Goal: Task Accomplishment & Management: Manage account settings

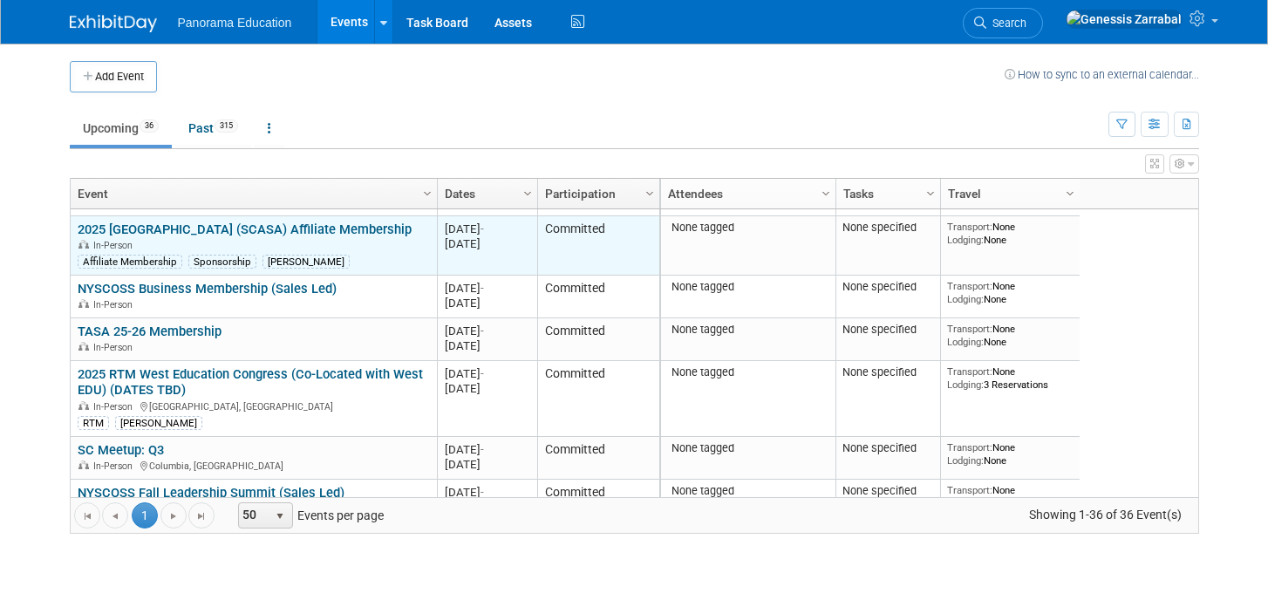
scroll to position [185, 0]
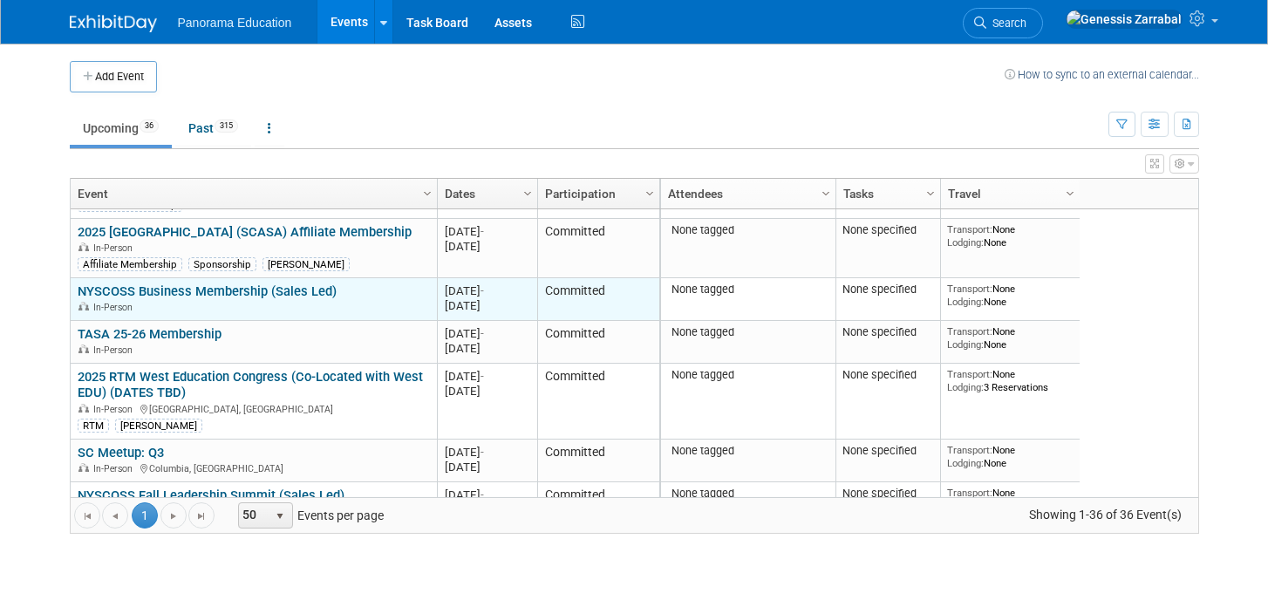
click at [269, 288] on link "NYSCOSS Business Membership (Sales Led)" at bounding box center [207, 291] width 259 height 16
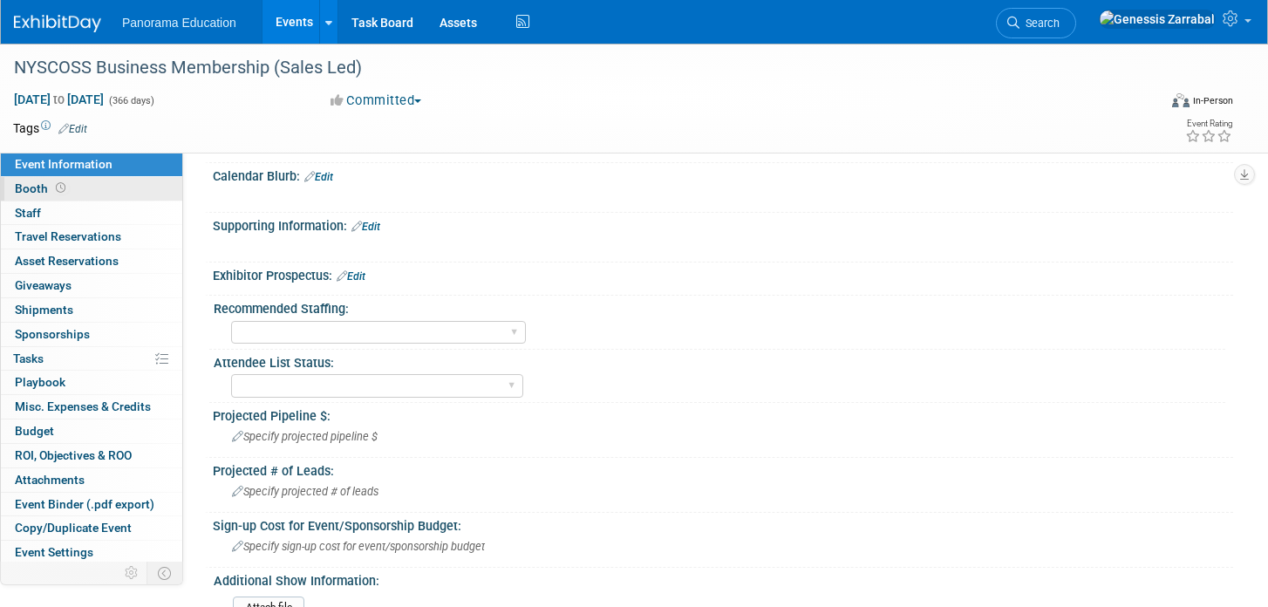
click at [92, 194] on link "Booth" at bounding box center [91, 189] width 181 height 24
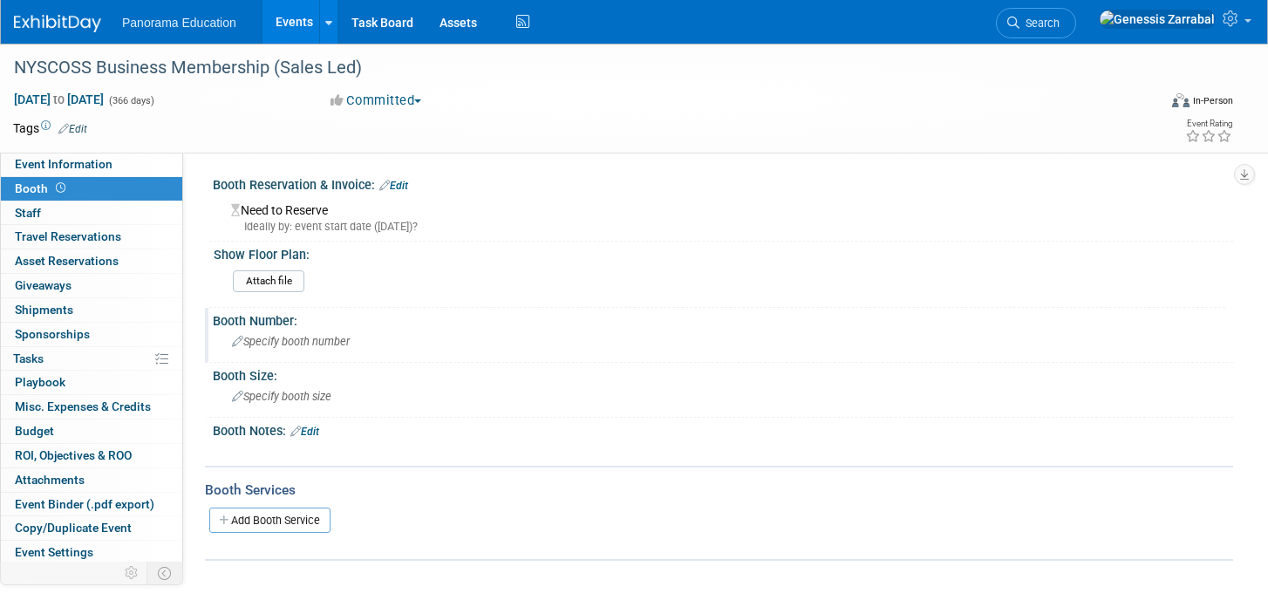
click at [303, 344] on span "Specify booth number" at bounding box center [291, 341] width 118 height 13
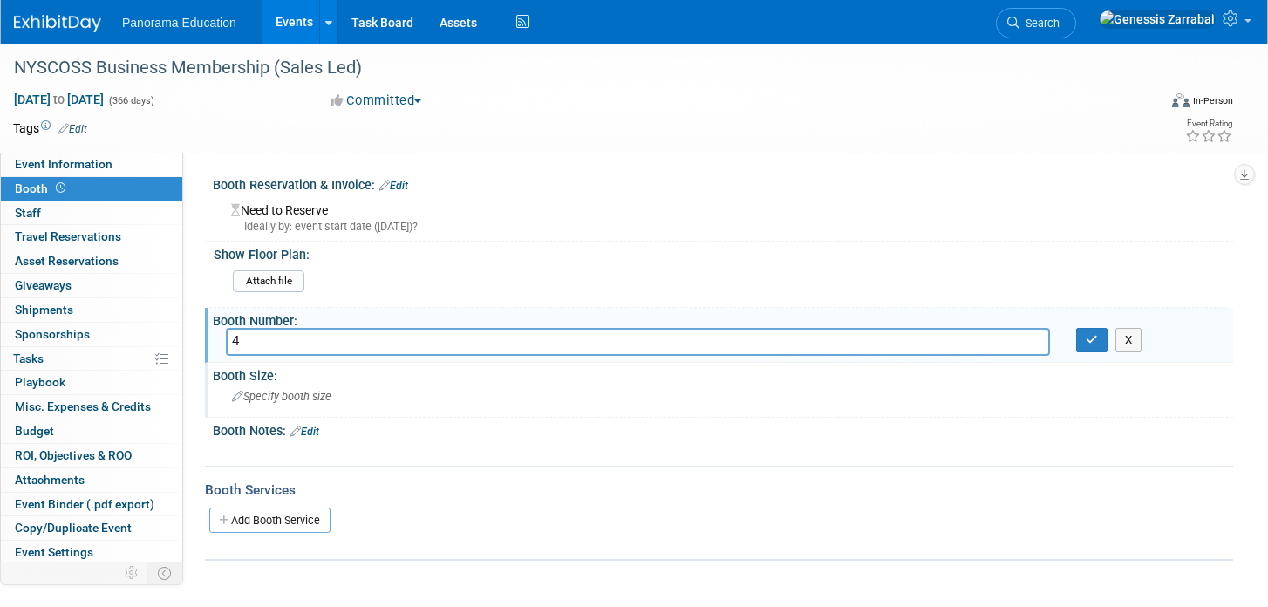
type input "4"
click at [277, 405] on div "Specify booth size" at bounding box center [723, 396] width 994 height 27
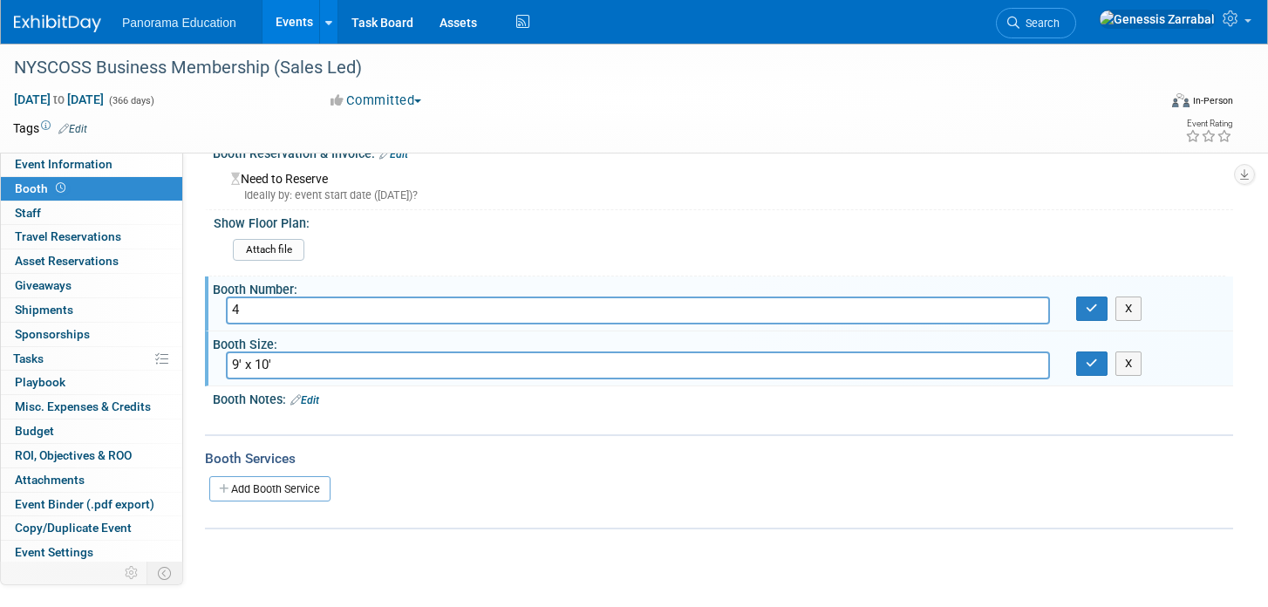
scroll to position [50, 0]
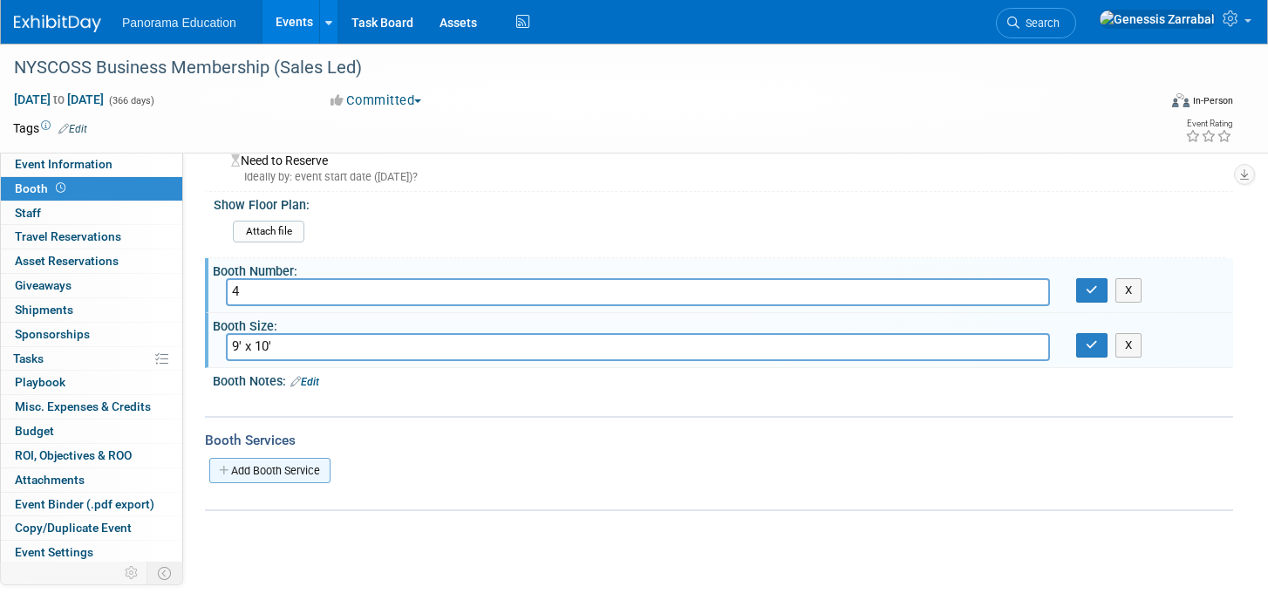
type input "9' x 10'"
click at [283, 476] on link "Add Booth Service" at bounding box center [269, 470] width 121 height 25
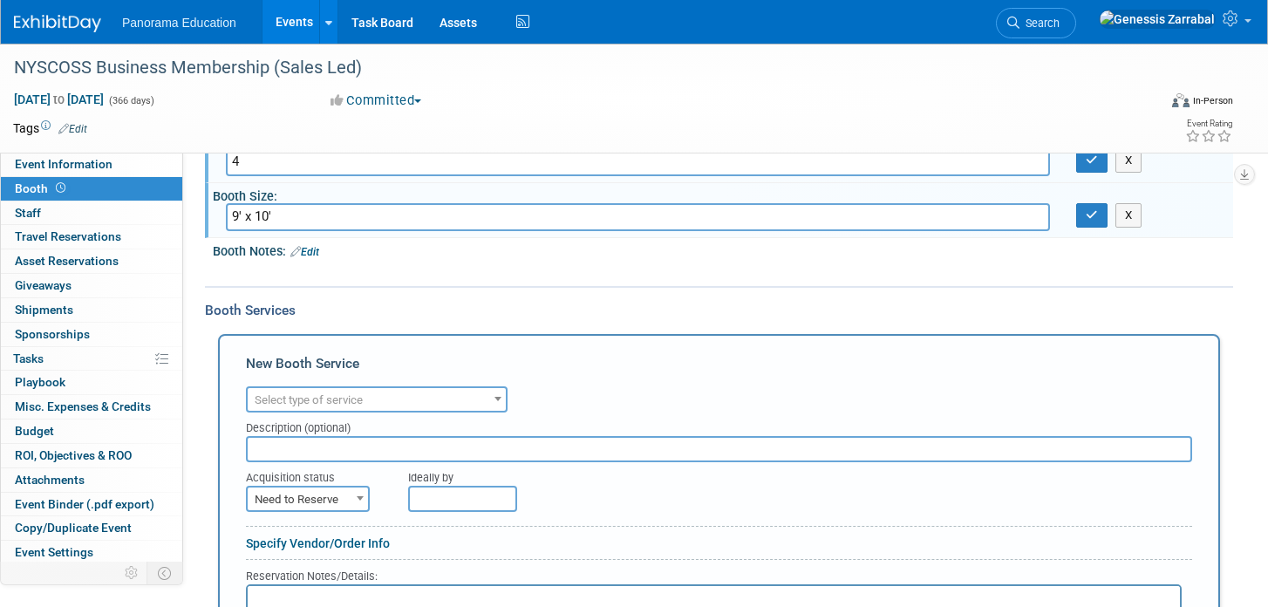
scroll to position [193, 0]
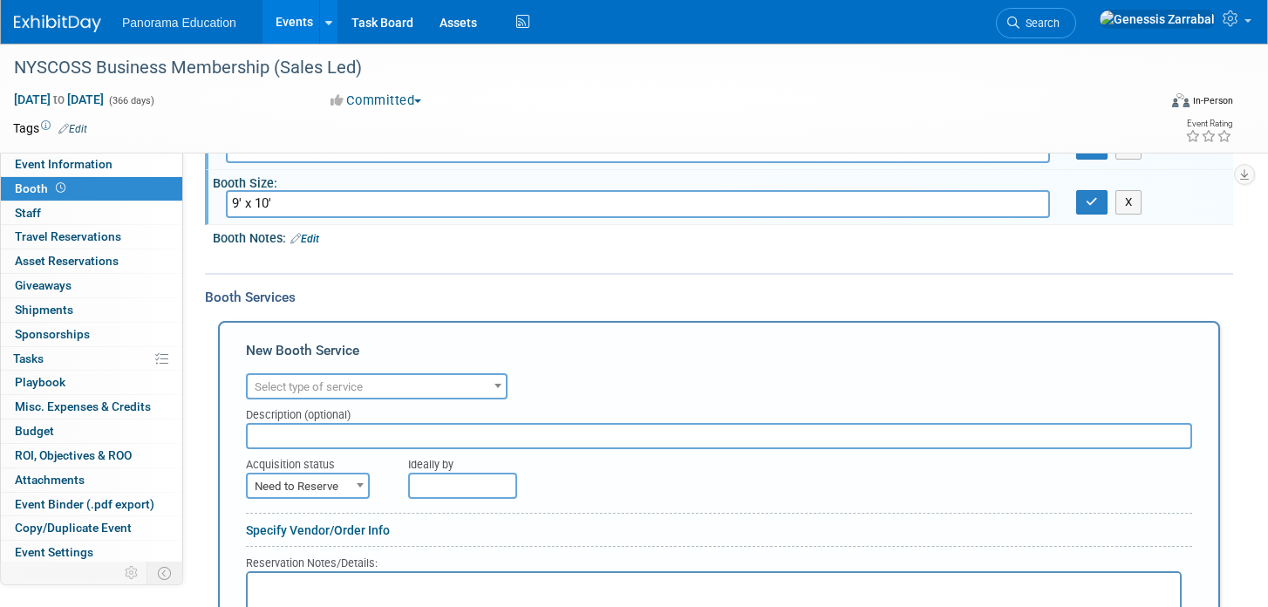
click at [359, 393] on span "Select type of service" at bounding box center [309, 386] width 108 height 13
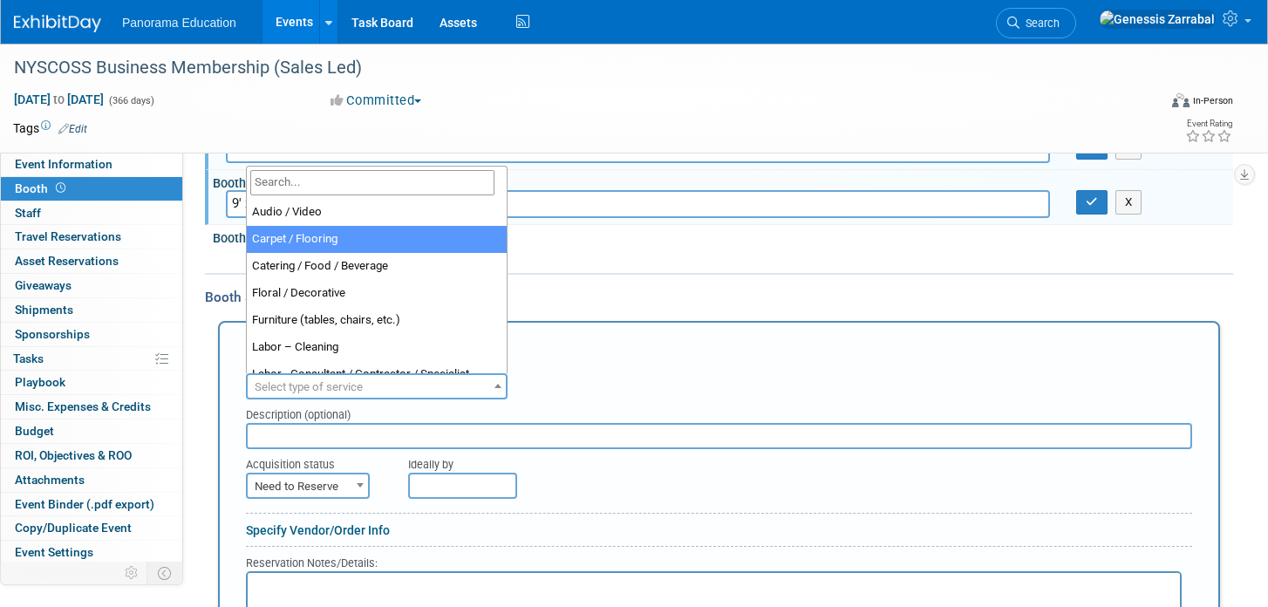
select select "4"
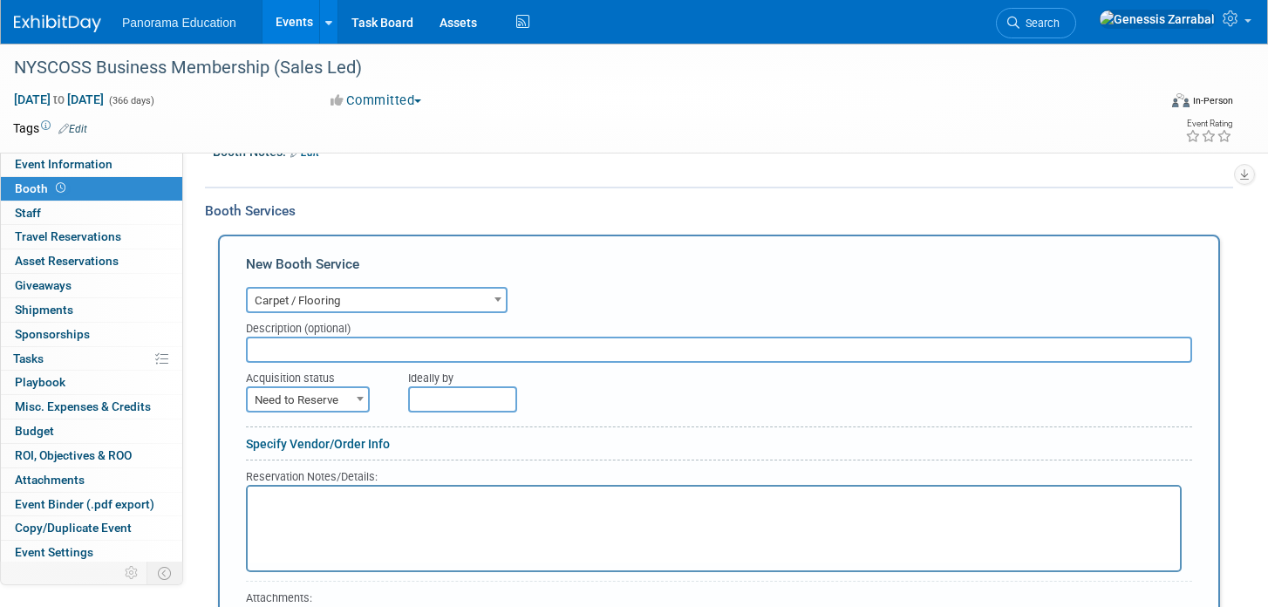
scroll to position [296, 0]
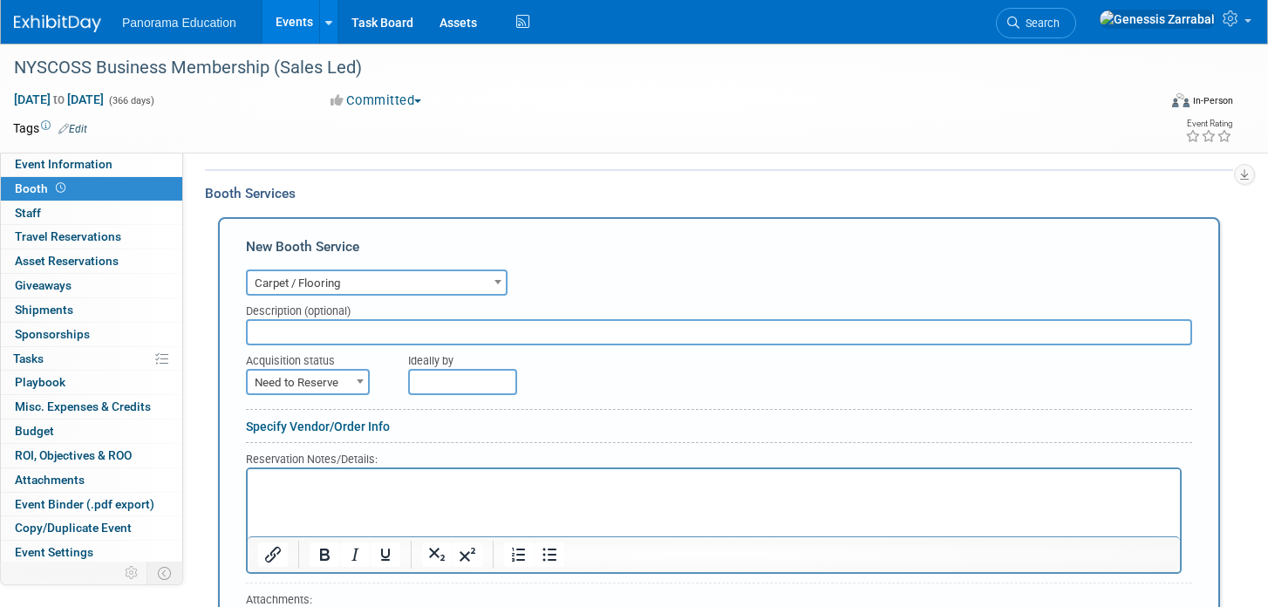
click at [364, 324] on input "text" at bounding box center [719, 332] width 946 height 26
click at [356, 377] on span at bounding box center [359, 381] width 17 height 23
select select "2"
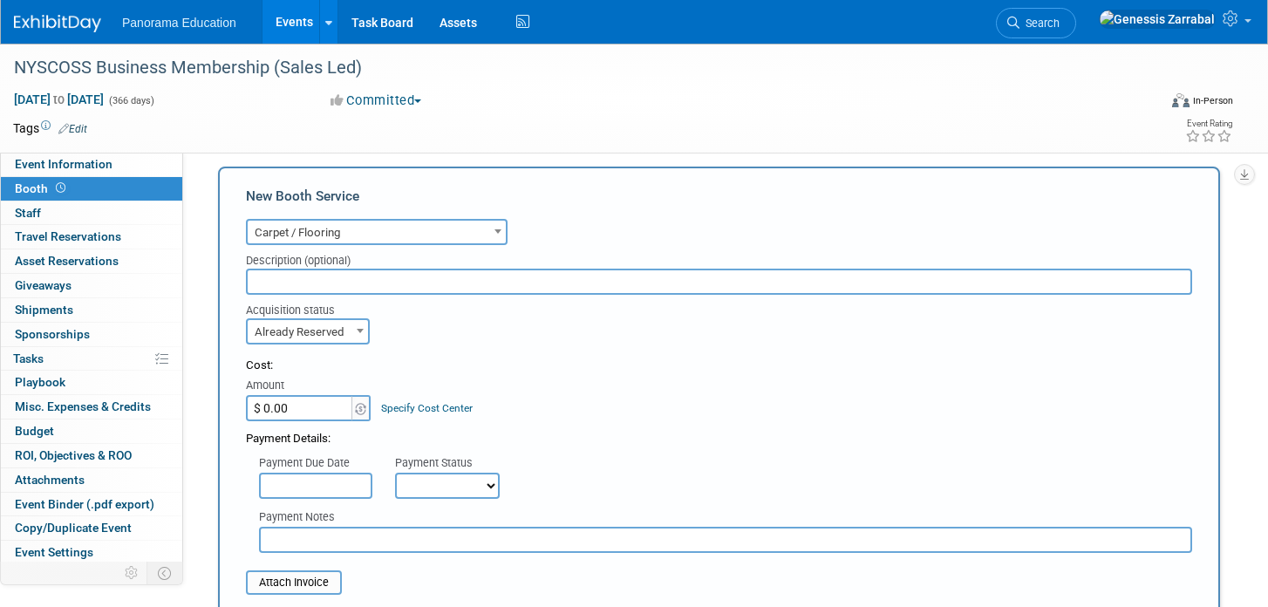
scroll to position [357, 0]
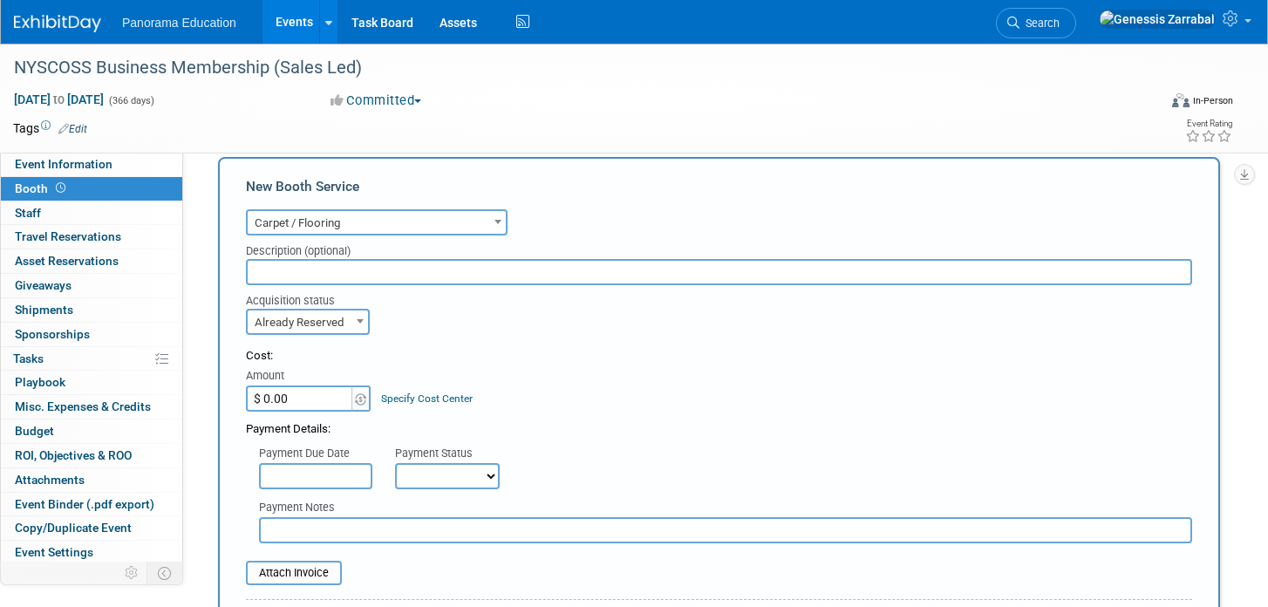
click at [311, 392] on input "$ 0.00" at bounding box center [300, 398] width 109 height 26
type input "$ 166.22"
click at [344, 275] on input "text" at bounding box center [719, 273] width 946 height 26
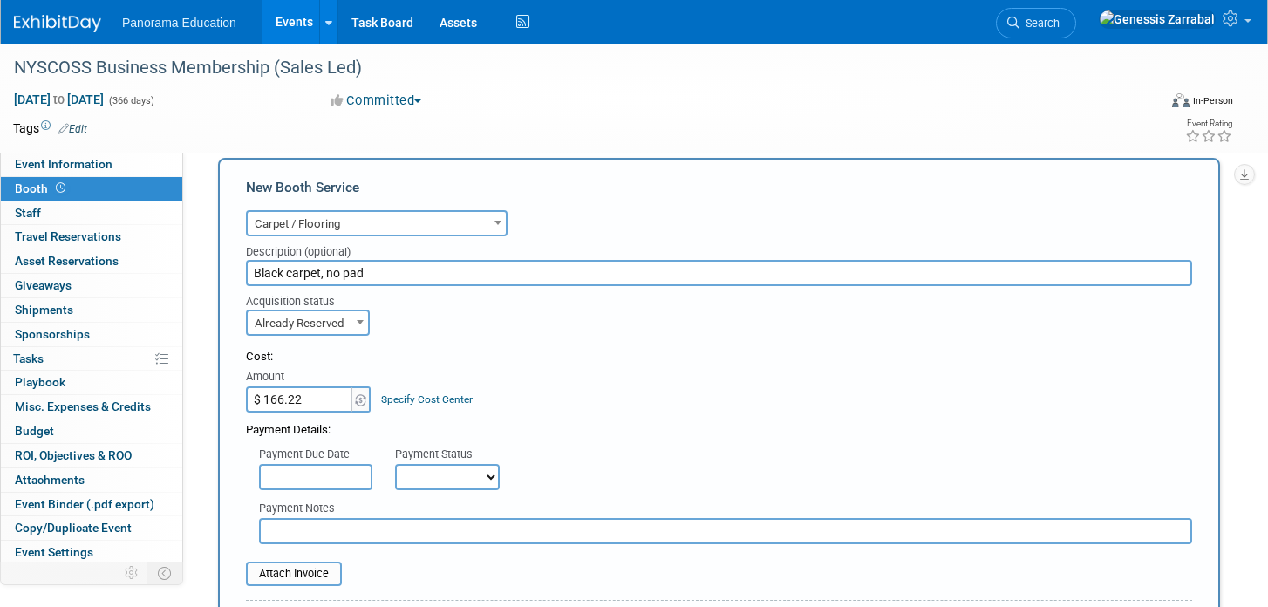
type input "Black carpet, no pad"
click at [532, 381] on div "Cost: Amount $ 166.22 Specify Cost Center Cost Center -- Not Specified --" at bounding box center [719, 381] width 946 height 64
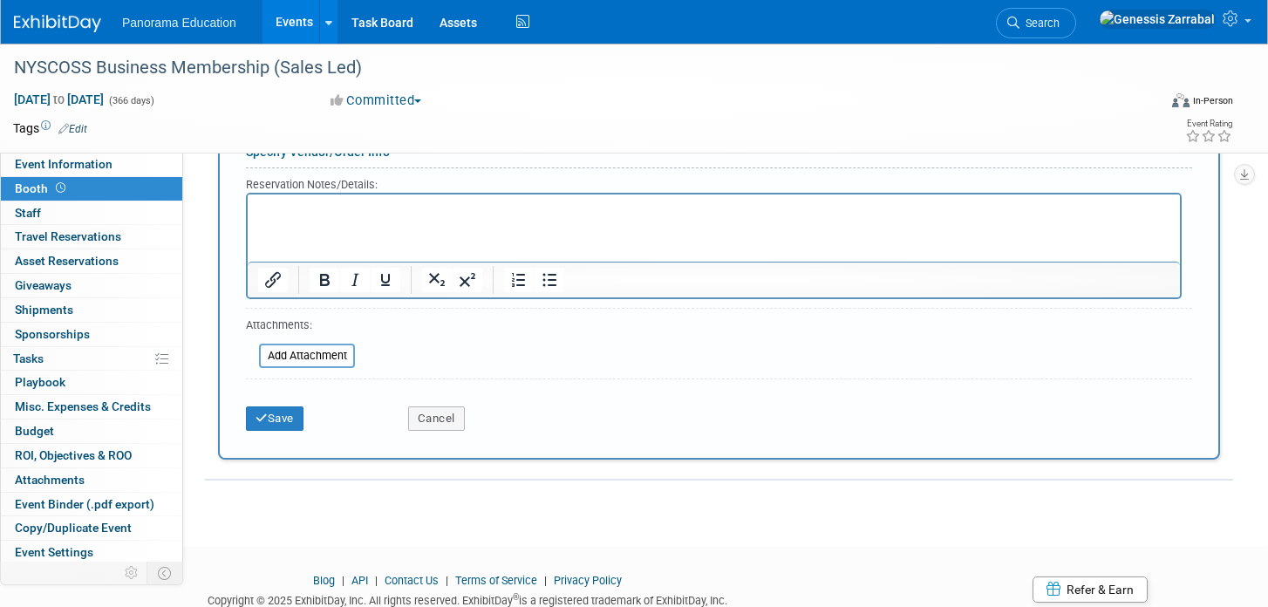
scroll to position [824, 0]
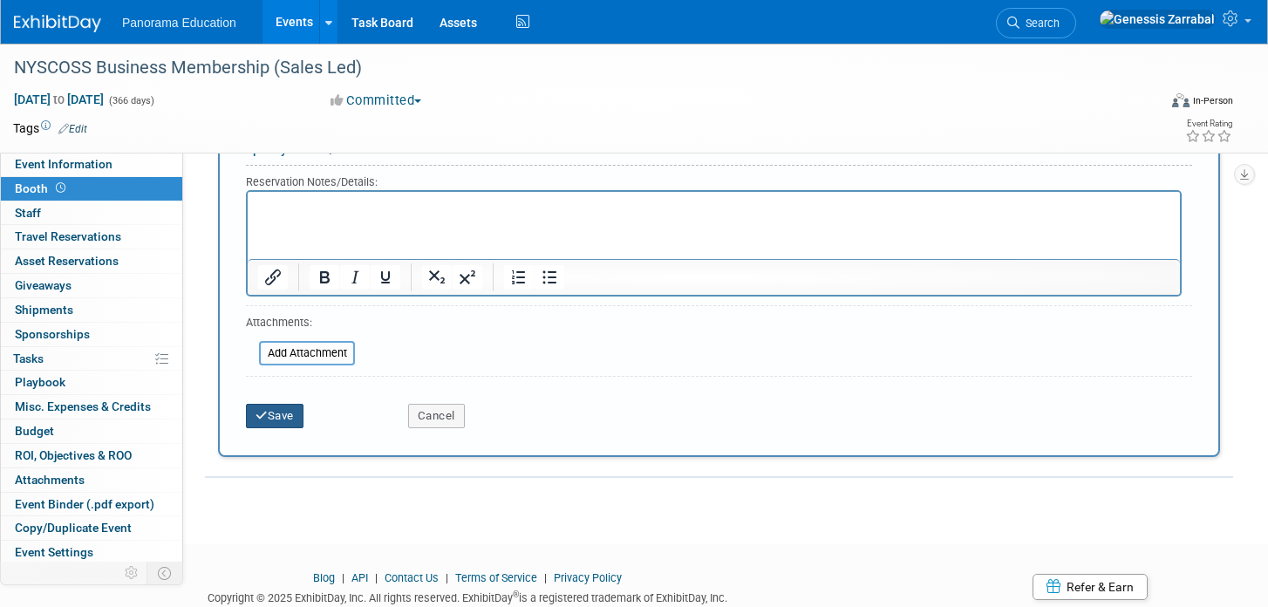
click at [285, 417] on button "Save" at bounding box center [275, 416] width 58 height 24
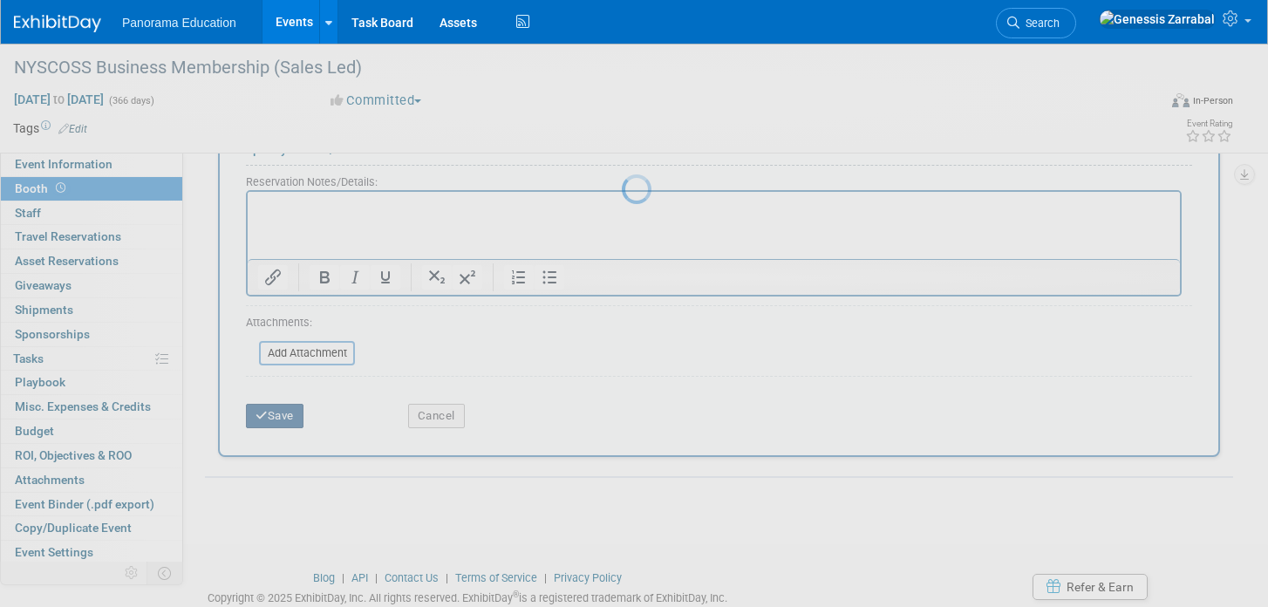
scroll to position [261, 0]
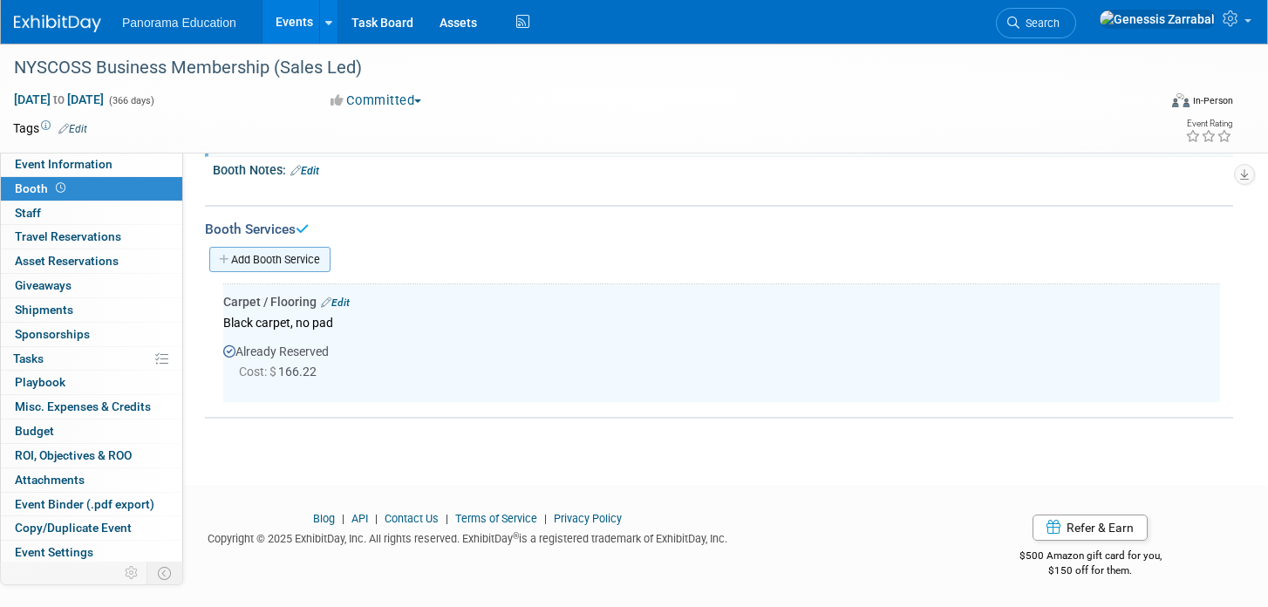
click at [309, 264] on link "Add Booth Service" at bounding box center [269, 259] width 121 height 25
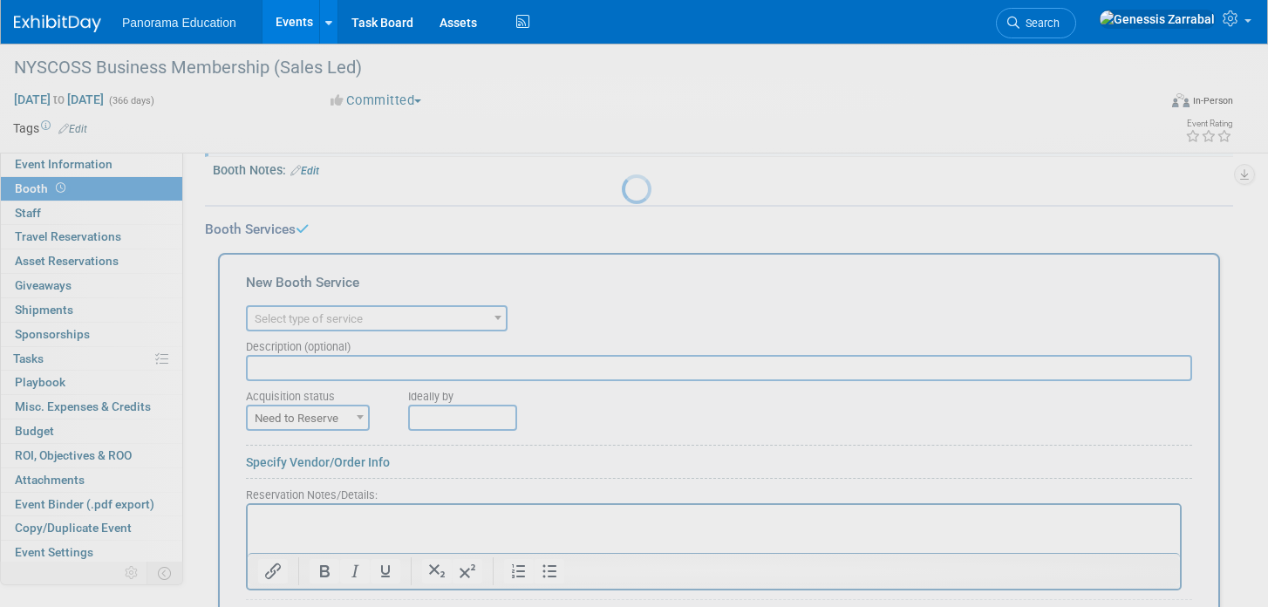
scroll to position [0, 0]
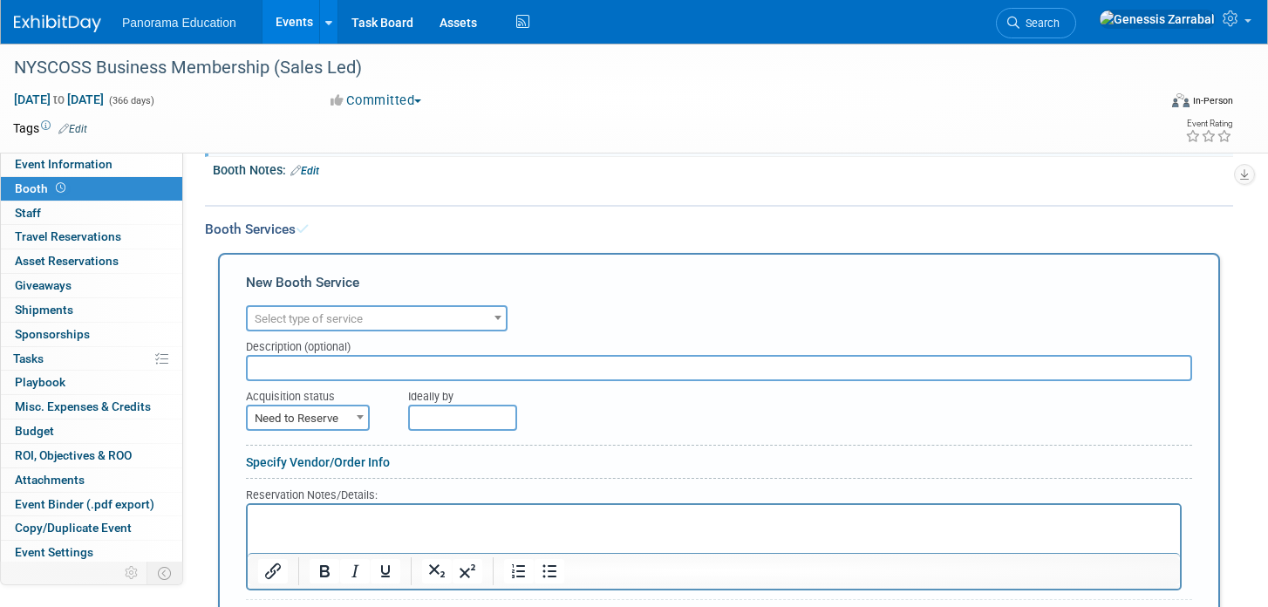
click at [316, 297] on div "New Booth Service" at bounding box center [719, 287] width 946 height 28
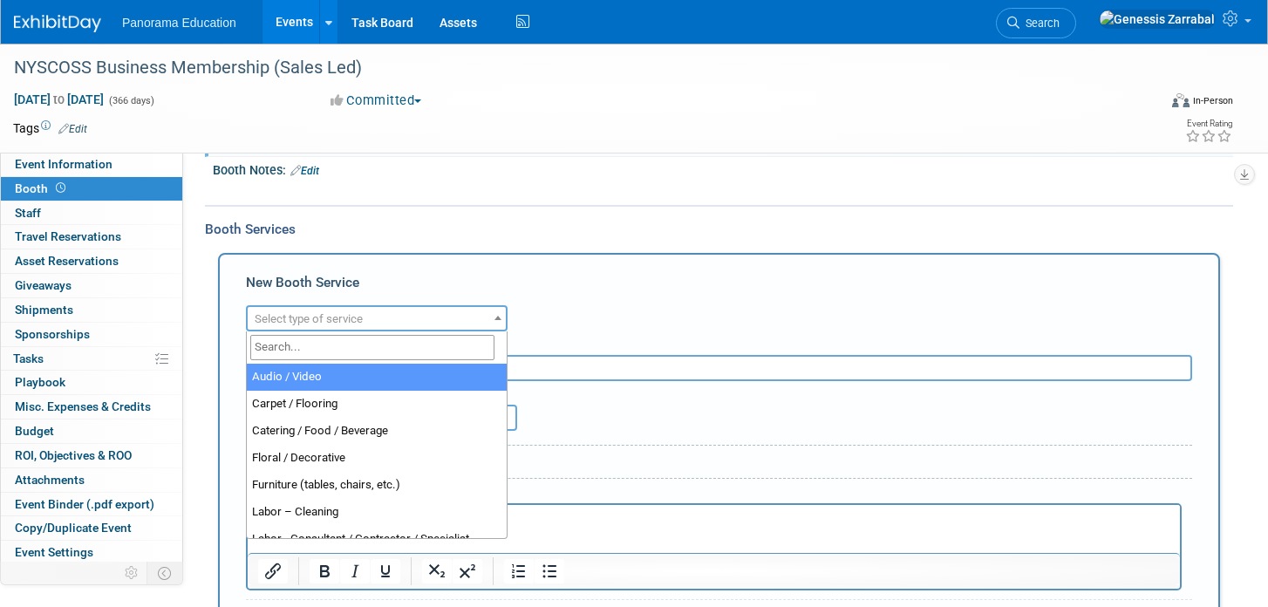
click at [316, 316] on span "Select type of service" at bounding box center [309, 318] width 108 height 13
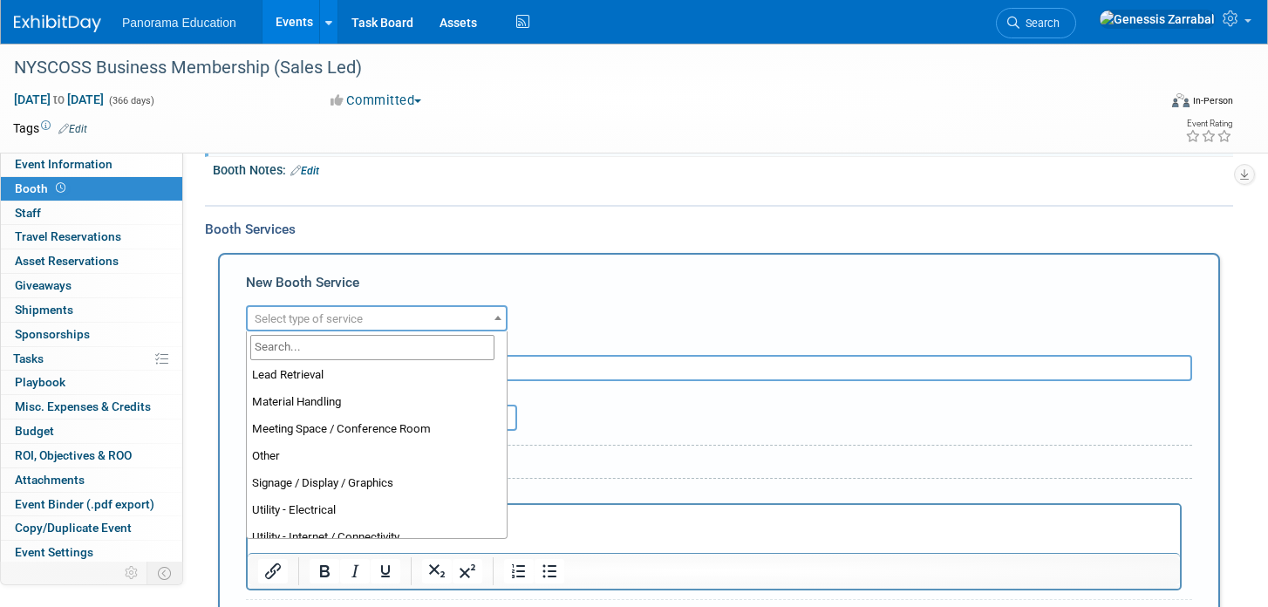
scroll to position [447, 0]
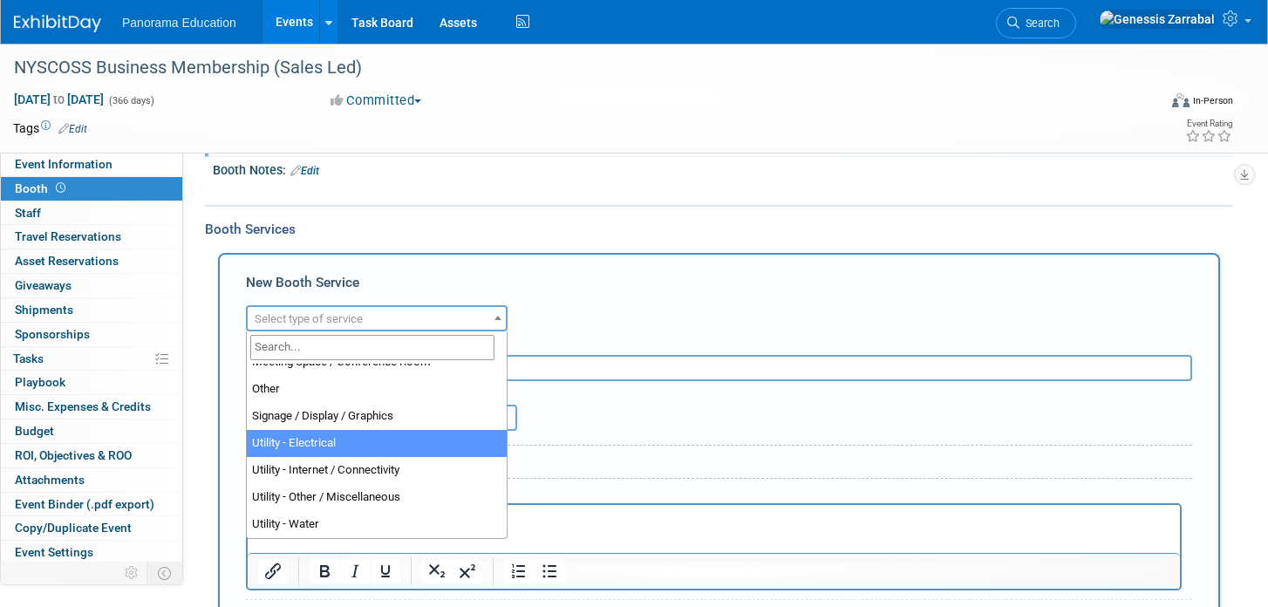
select select "8"
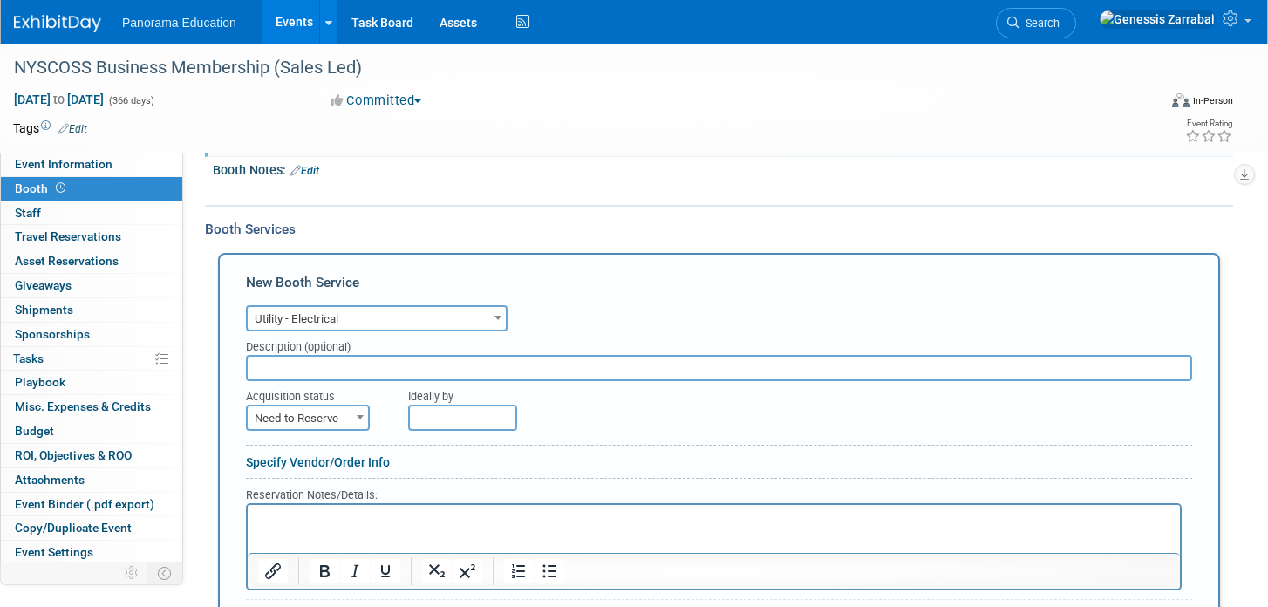
click at [315, 363] on input "text" at bounding box center [719, 368] width 946 height 26
click at [334, 528] on html at bounding box center [714, 517] width 932 height 24
click at [279, 518] on p "(1)-10A and (1) power strip" at bounding box center [714, 520] width 912 height 17
click at [316, 415] on span "Need to Reserve" at bounding box center [308, 418] width 120 height 24
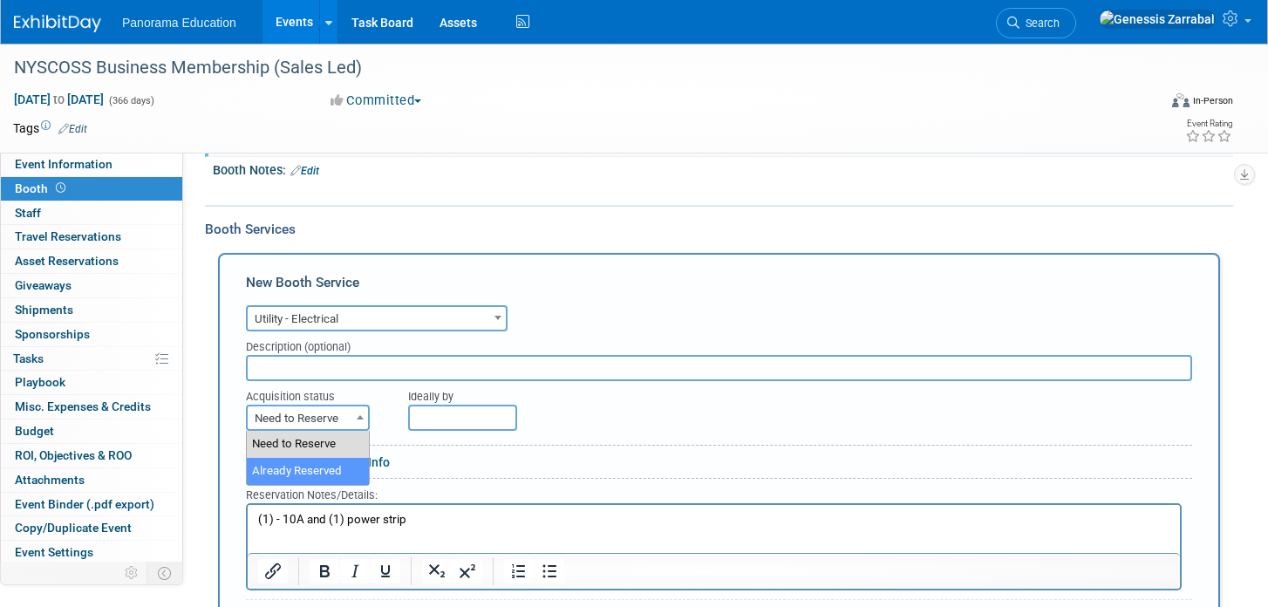
select select "2"
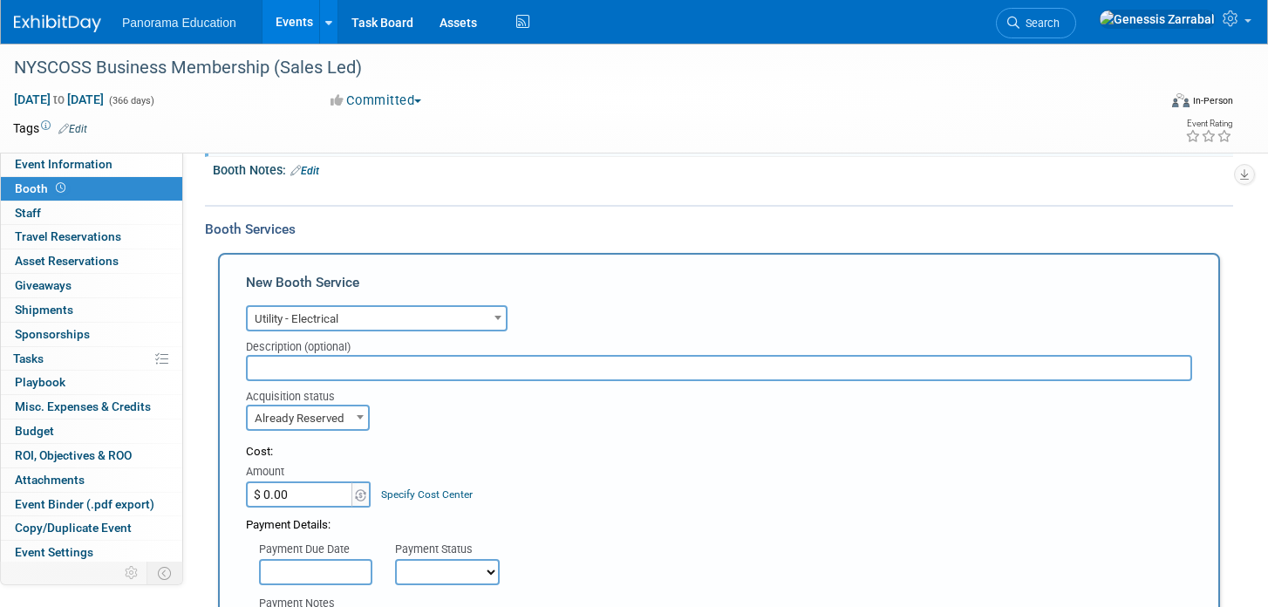
scroll to position [323, 0]
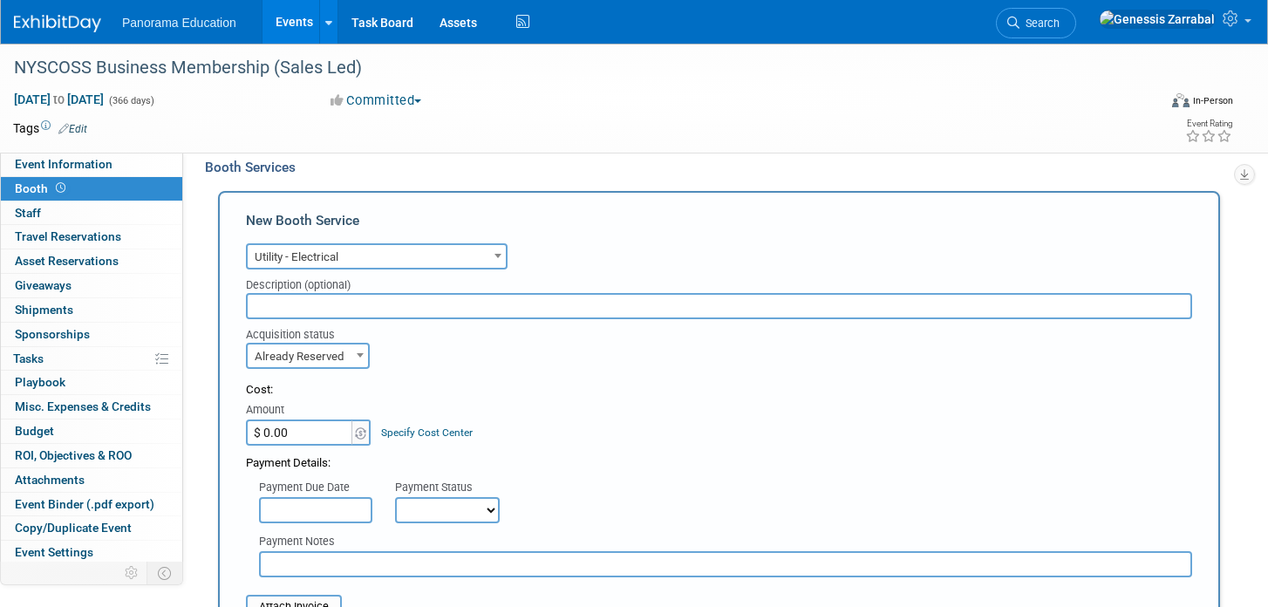
click at [292, 421] on input "$ 0.00" at bounding box center [300, 432] width 109 height 26
click at [292, 422] on input "$ 0.00" at bounding box center [300, 432] width 109 height 26
type input "$ 155.15"
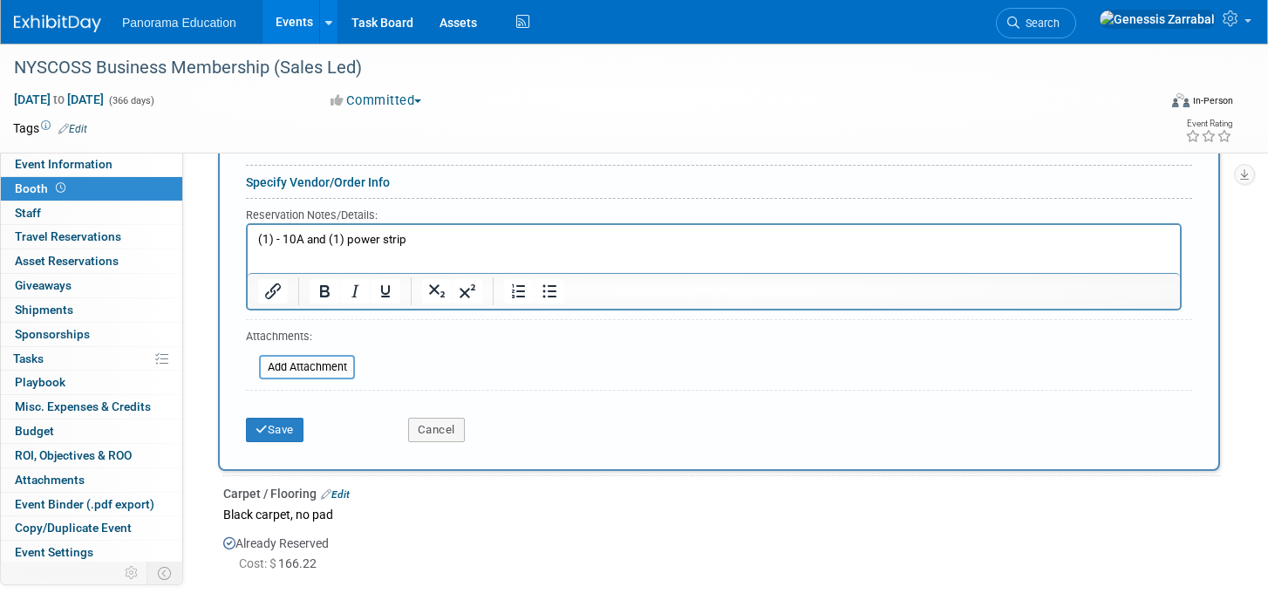
scroll to position [862, 0]
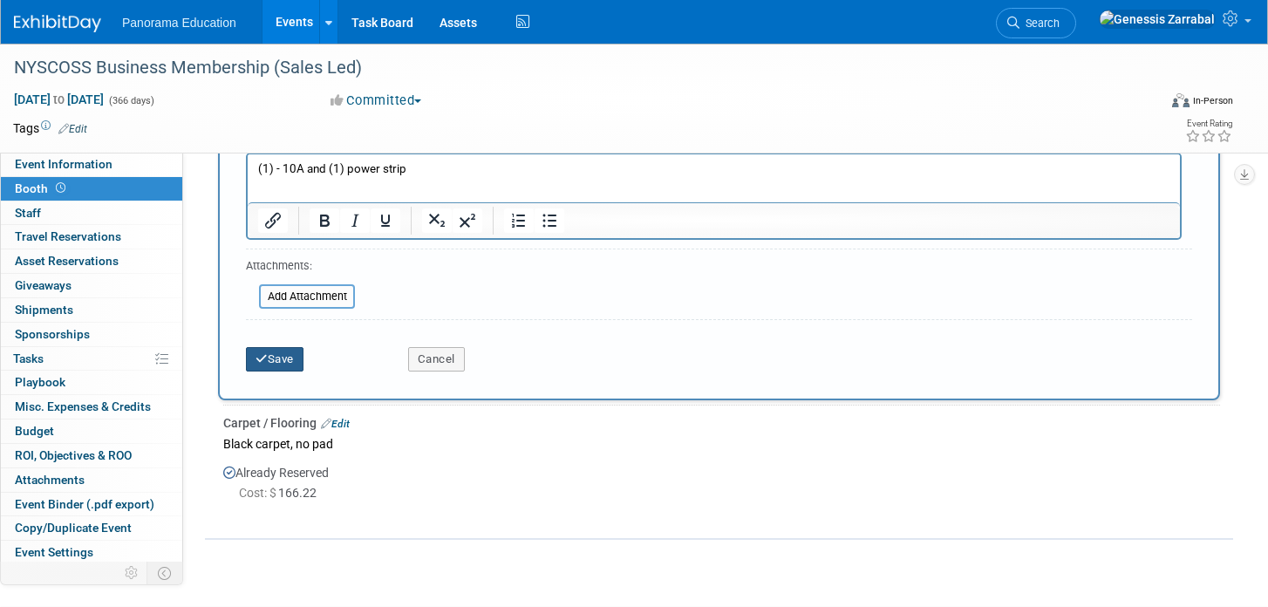
click at [288, 368] on button "Save" at bounding box center [275, 359] width 58 height 24
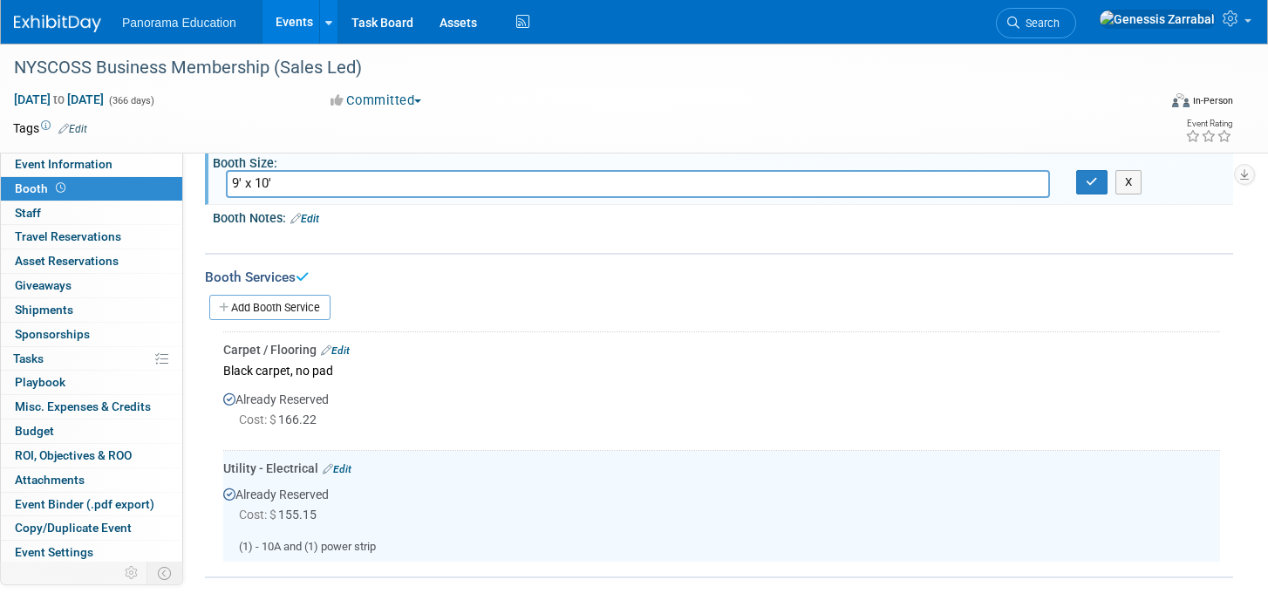
scroll to position [193, 0]
